Goal: Find specific page/section: Find specific page/section

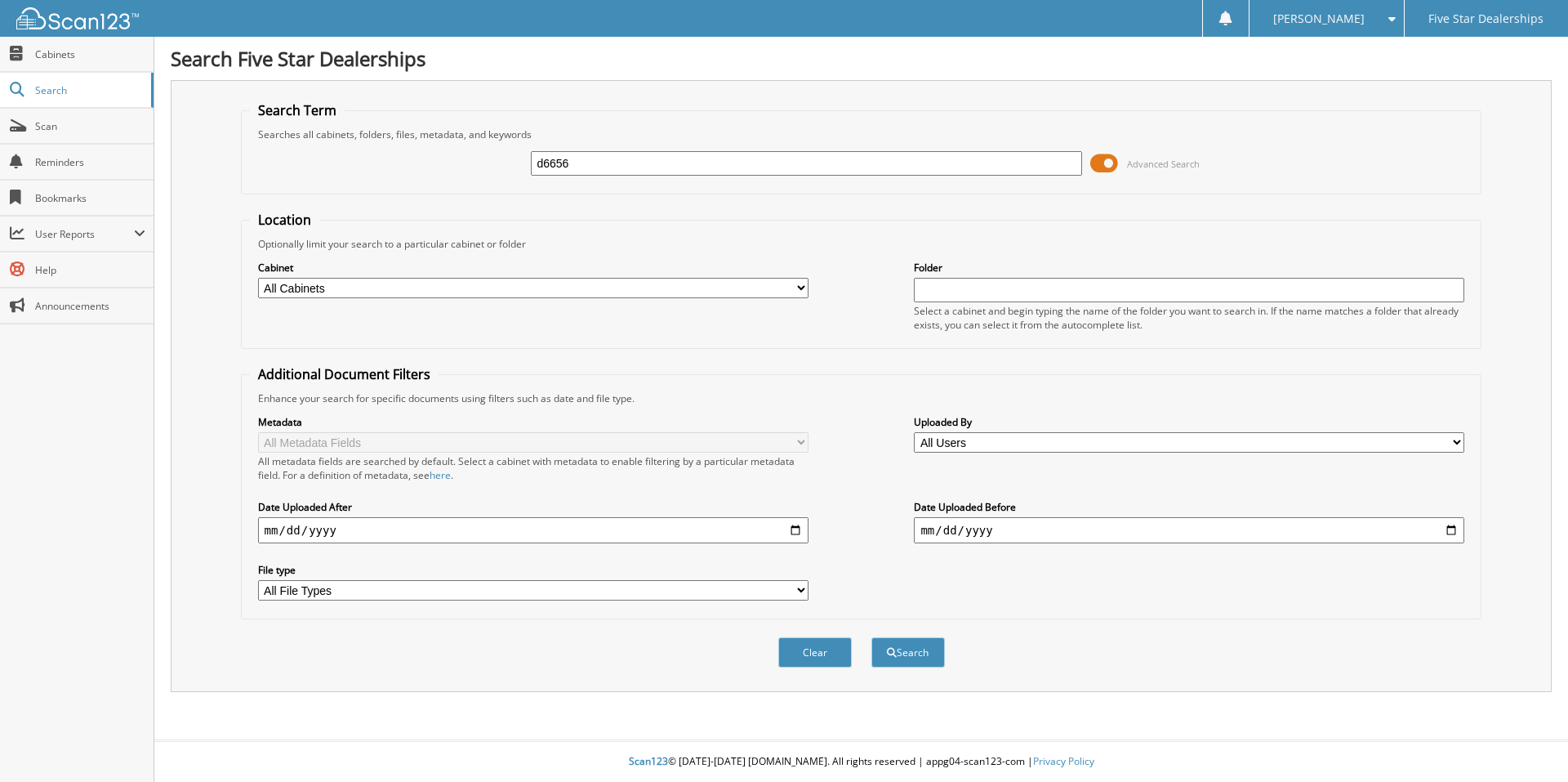
type input "d6656"
click at [871, 637] on button "Search" at bounding box center [907, 652] width 73 height 30
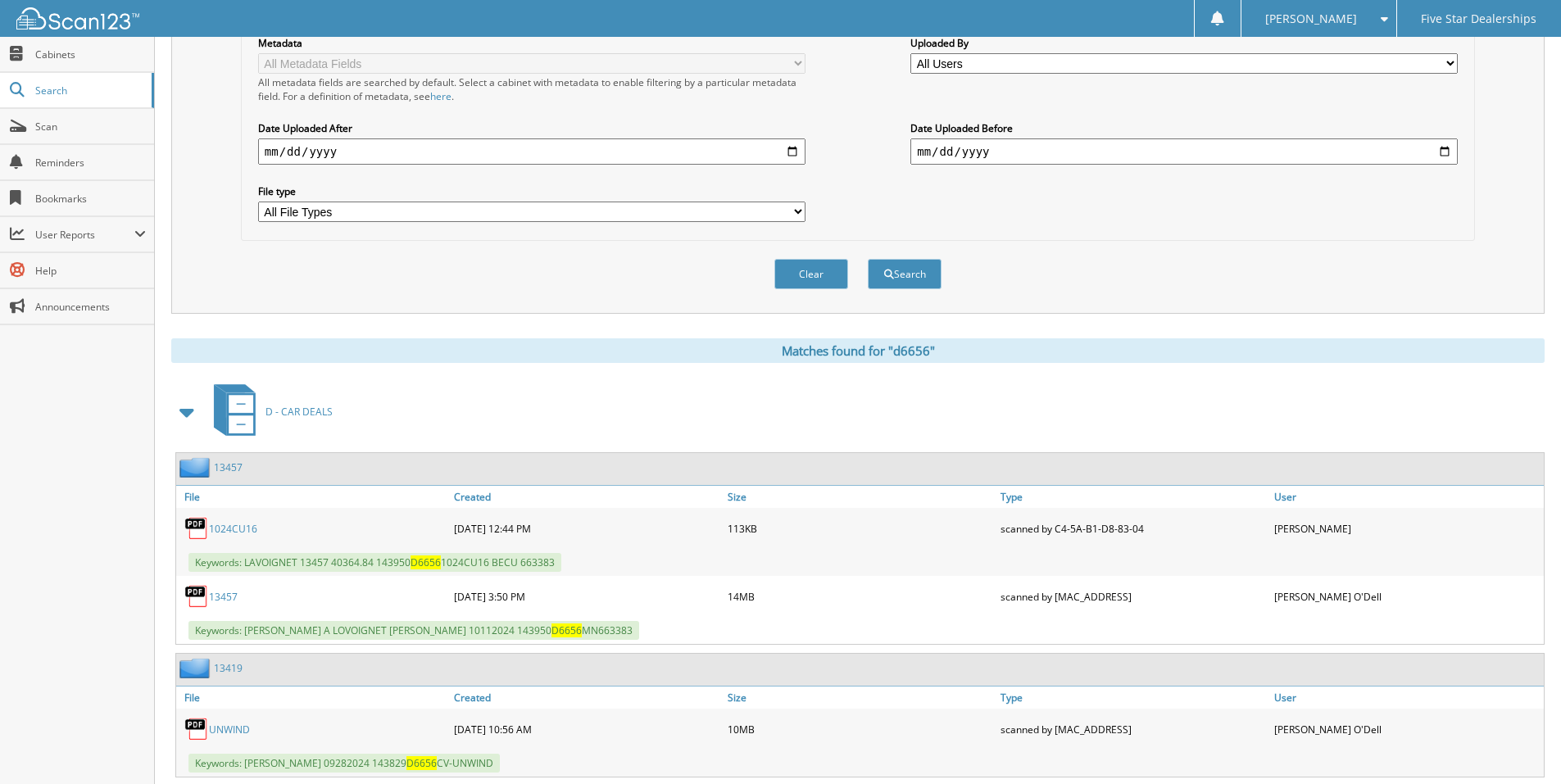
scroll to position [409, 0]
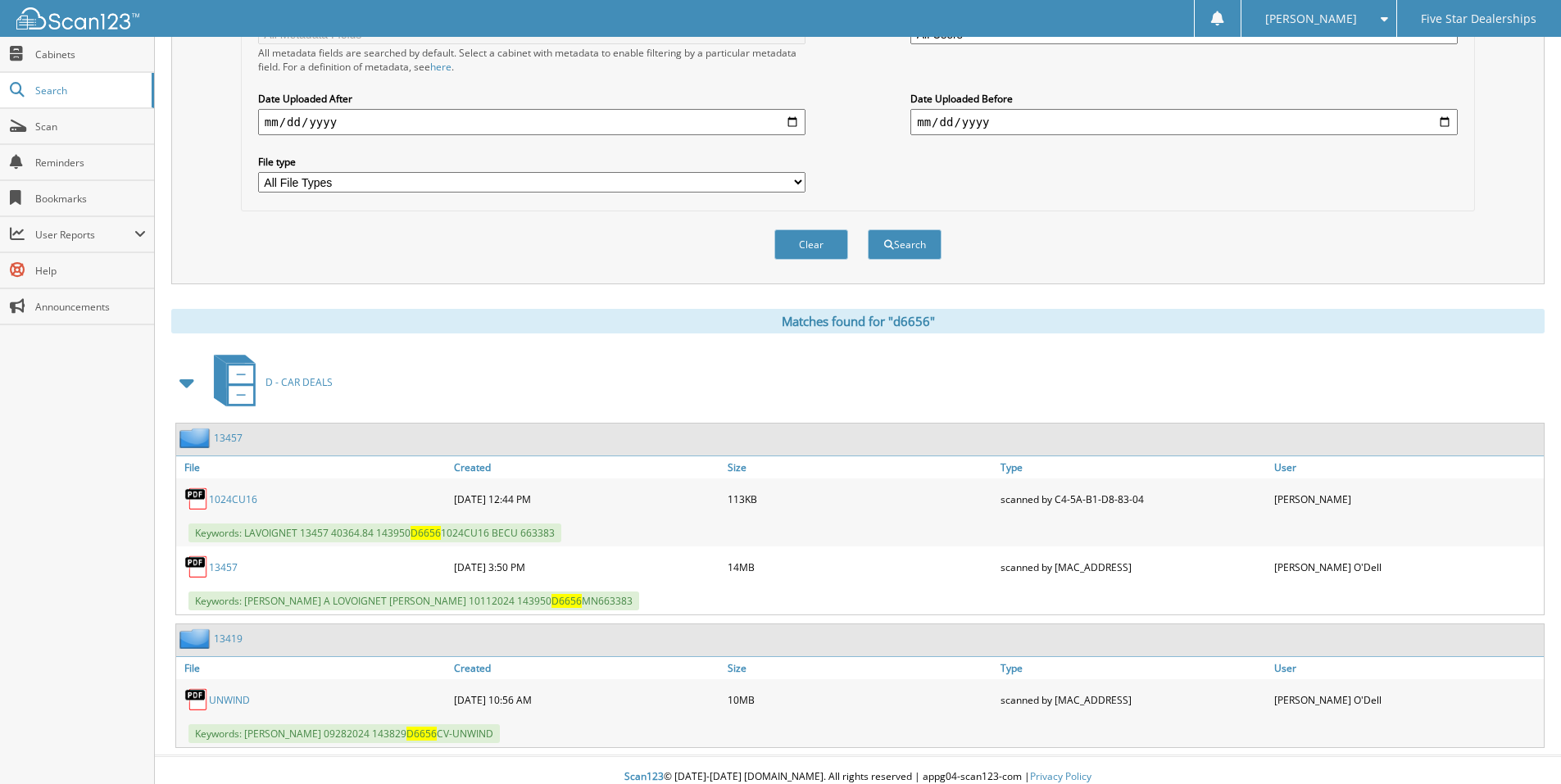
click at [225, 567] on link "13457" at bounding box center [223, 567] width 28 height 14
